Goal: Navigation & Orientation: Go to known website

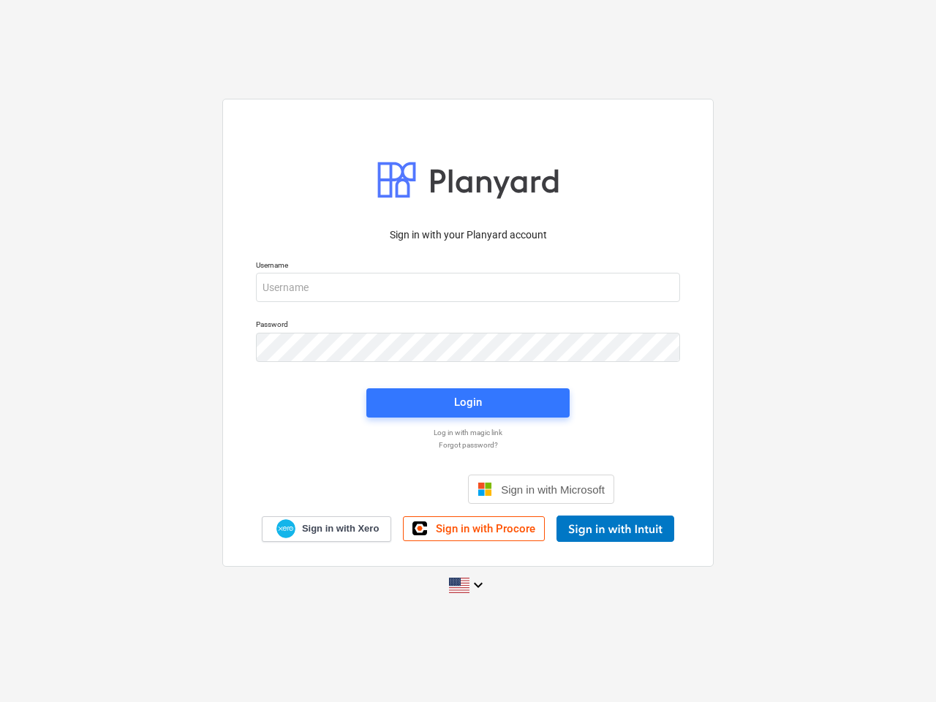
click at [497, 173] on button "Cookies settings" at bounding box center [496, 173] width 113 height 34
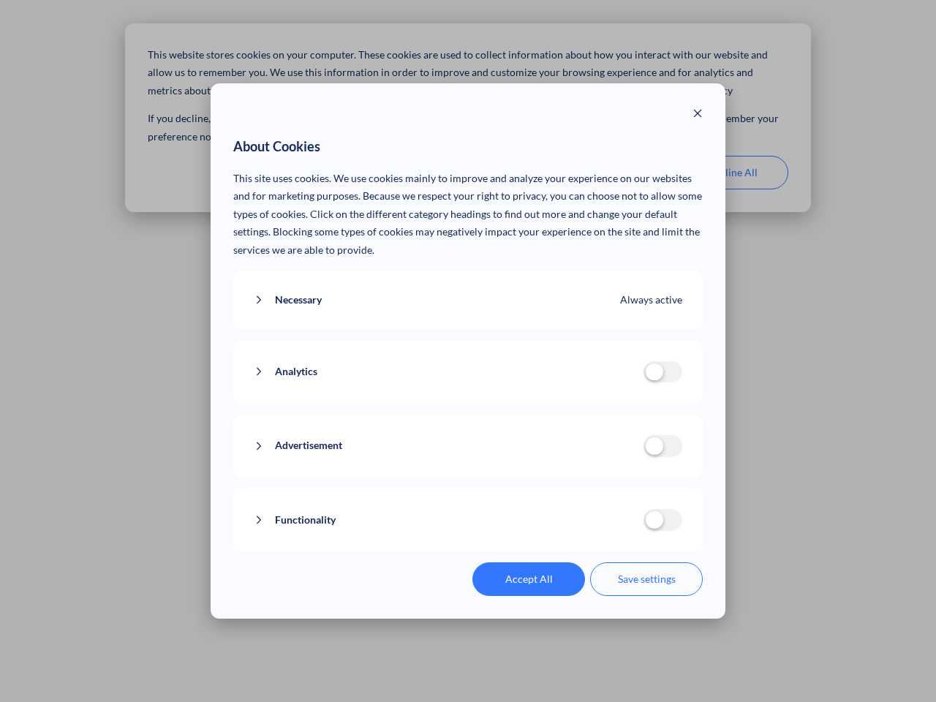
click at [732, 173] on div "About Cookies This site uses cookies. We use cookies mainly to improve and anal…" at bounding box center [468, 351] width 936 height 702
click at [468, 287] on div "Necessary Always active These cookies are necessary for the website to function…" at bounding box center [468, 300] width 470 height 59
click at [468, 347] on div "Analytics analytics cookies disallowed These cookies help us to understand how …" at bounding box center [468, 372] width 470 height 63
click at [468, 403] on div "Analytics analytics cookies disallowed These cookies help us to understand how …" at bounding box center [468, 372] width 470 height 63
click at [541, 489] on div "Functionality functionality cookies disallowed We use a set of cookies that are…" at bounding box center [468, 520] width 470 height 63
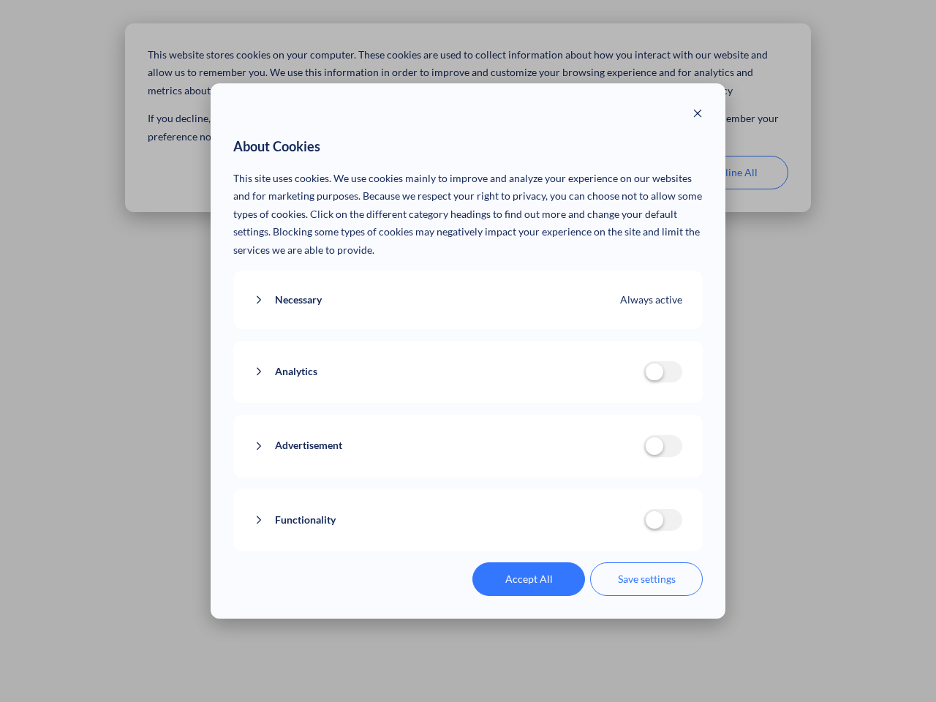
click at [615, 529] on button "Functionality" at bounding box center [449, 520] width 390 height 18
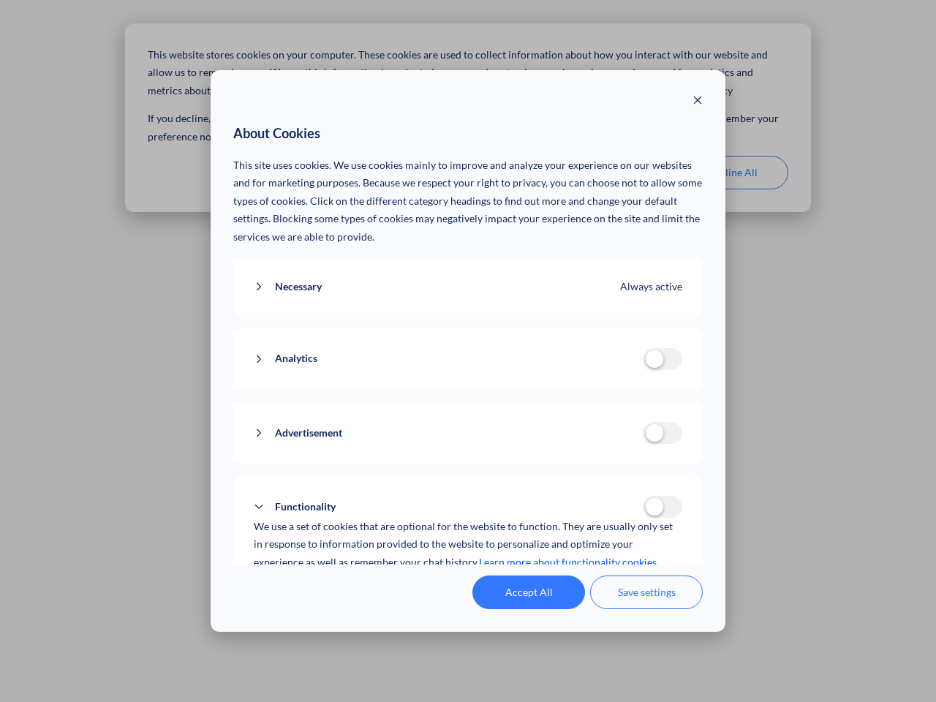
click at [468, 585] on div "Accept All Save settings" at bounding box center [468, 593] width 470 height 34
